Goal: Task Accomplishment & Management: Complete application form

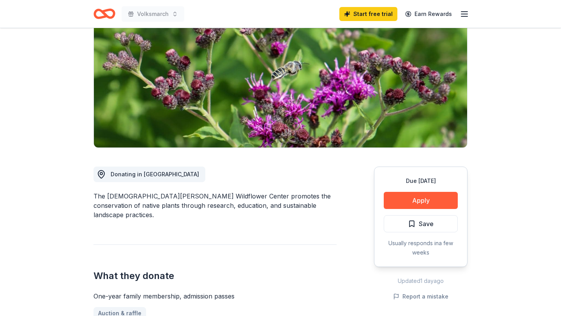
scroll to position [141, 0]
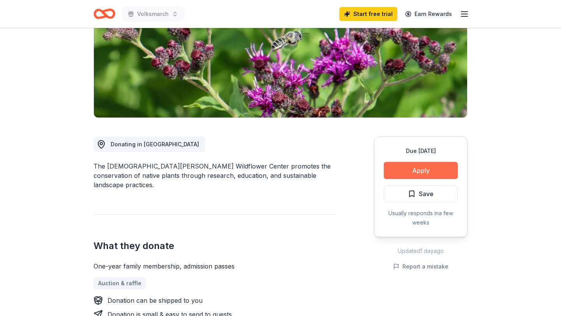
click at [410, 162] on button "Apply" at bounding box center [421, 170] width 74 height 17
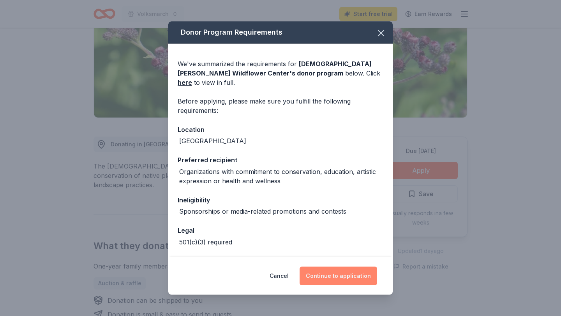
click at [325, 280] on button "Continue to application" at bounding box center [339, 276] width 78 height 19
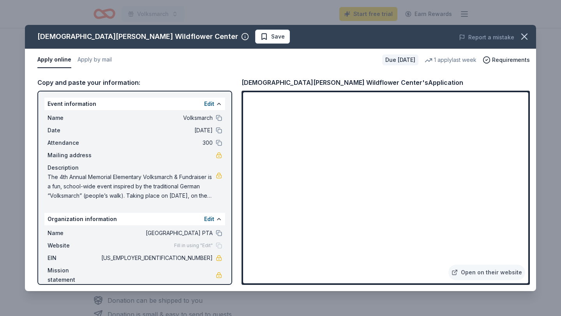
scroll to position [0, 0]
click at [509, 274] on link "Open on their website" at bounding box center [487, 273] width 77 height 16
drag, startPoint x: 241, startPoint y: 83, endPoint x: 313, endPoint y: 81, distance: 72.1
click at [313, 81] on div "Copy and paste your information: Event information Edit Name Volksmarch Date [D…" at bounding box center [280, 181] width 511 height 220
click at [475, 272] on link "Open on their website" at bounding box center [487, 273] width 77 height 16
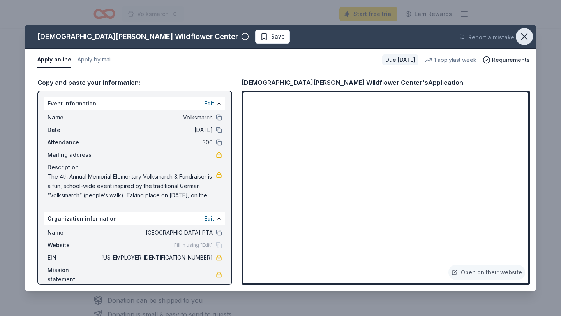
click at [525, 43] on button "button" at bounding box center [524, 36] width 17 height 17
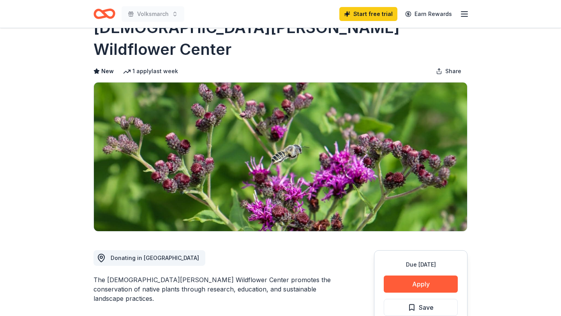
scroll to position [0, 0]
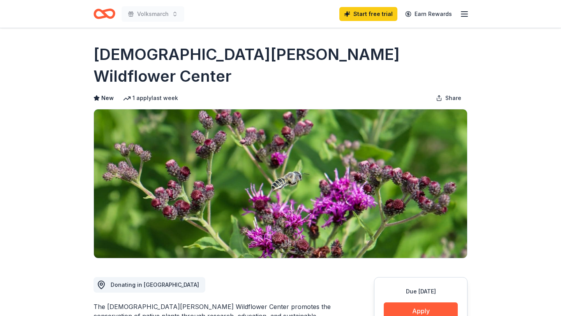
click at [105, 12] on icon "Home" at bounding box center [105, 14] width 22 height 18
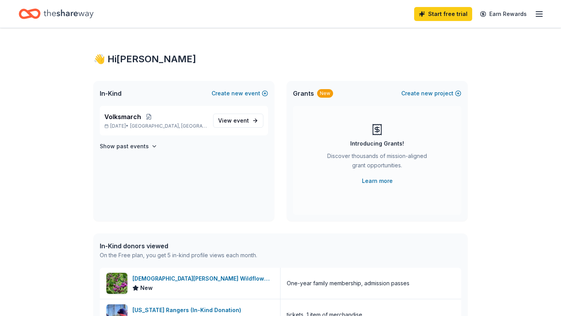
click at [78, 23] on div "Start free trial Earn Rewards" at bounding box center [280, 14] width 561 height 28
click at [239, 118] on span "event" at bounding box center [241, 120] width 16 height 7
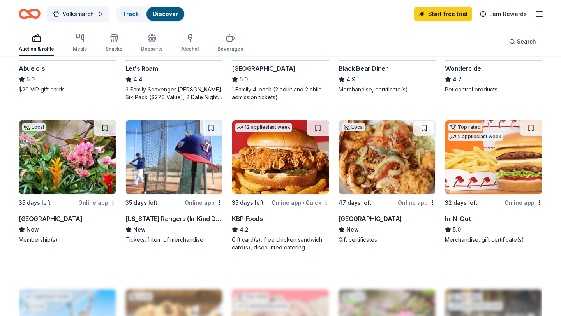
scroll to position [474, 0]
